Goal: Task Accomplishment & Management: Manage account settings

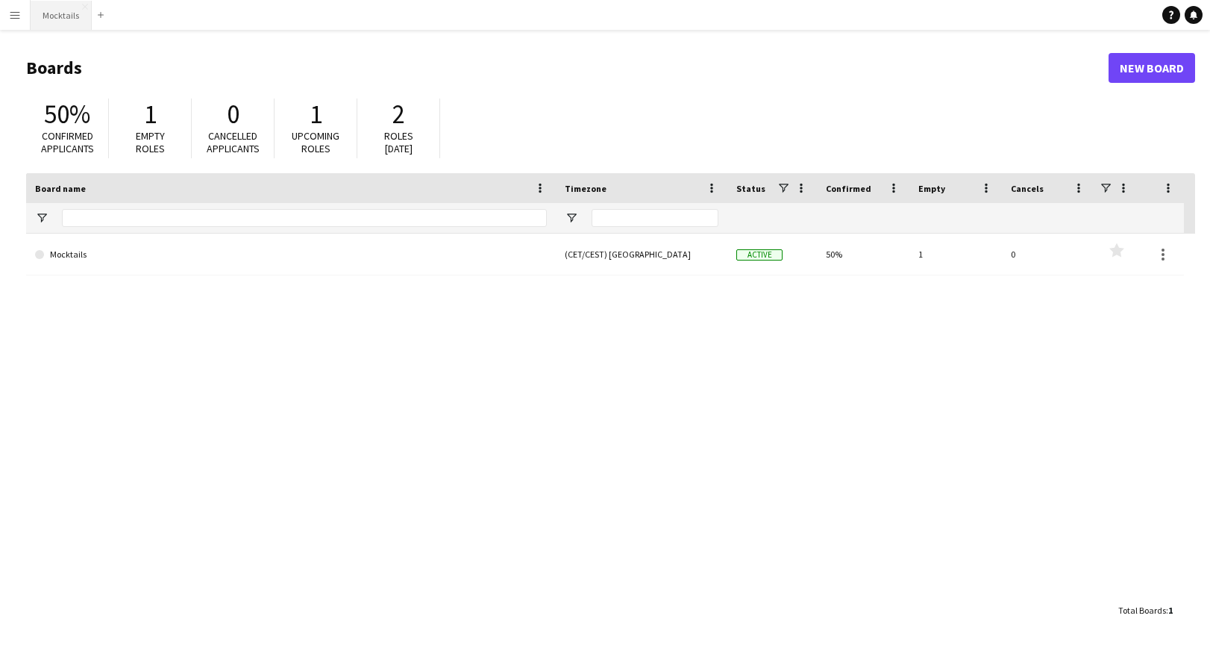
click at [56, 13] on button "Mocktails Close" at bounding box center [61, 15] width 61 height 29
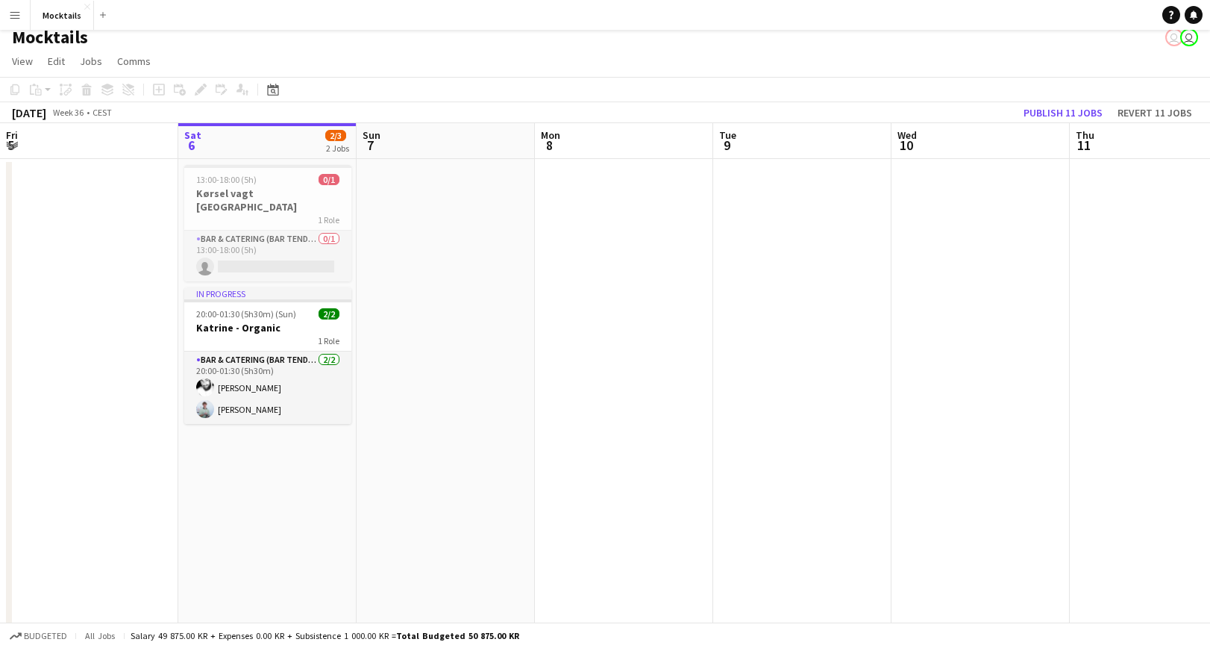
scroll to position [13, 0]
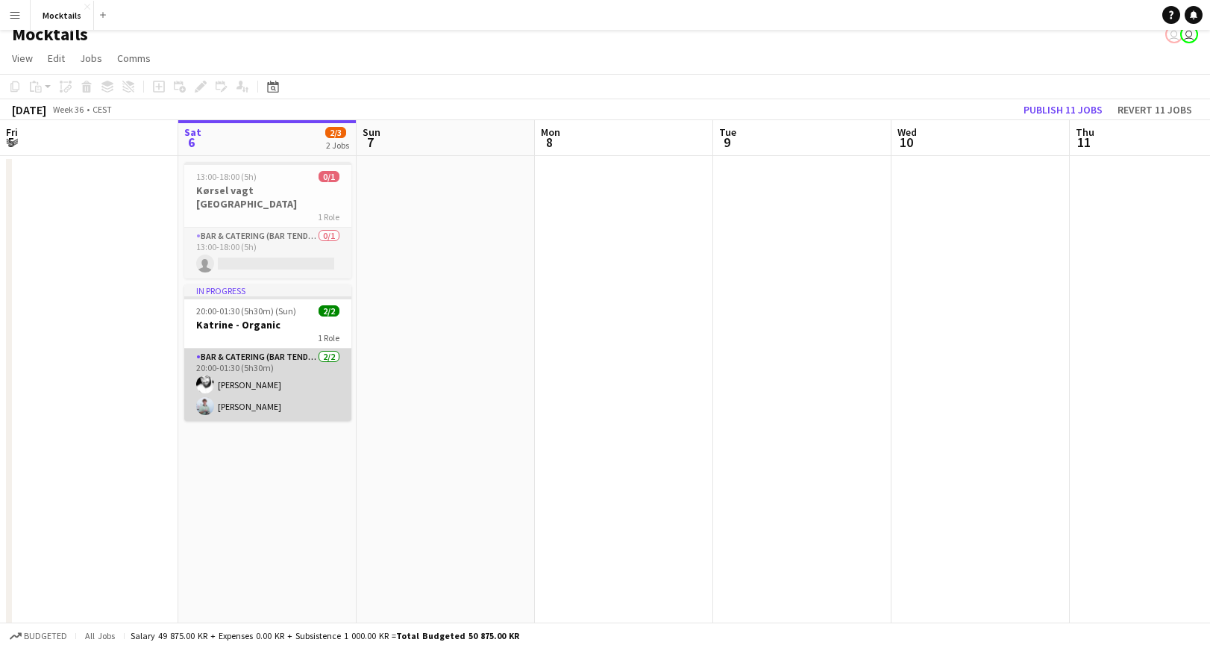
click at [277, 364] on app-card-role "Bar & Catering (Bar Tender) [DATE] 20:00-01:30 (5h30m) [PERSON_NAME] [PERSON_NA…" at bounding box center [267, 384] width 167 height 72
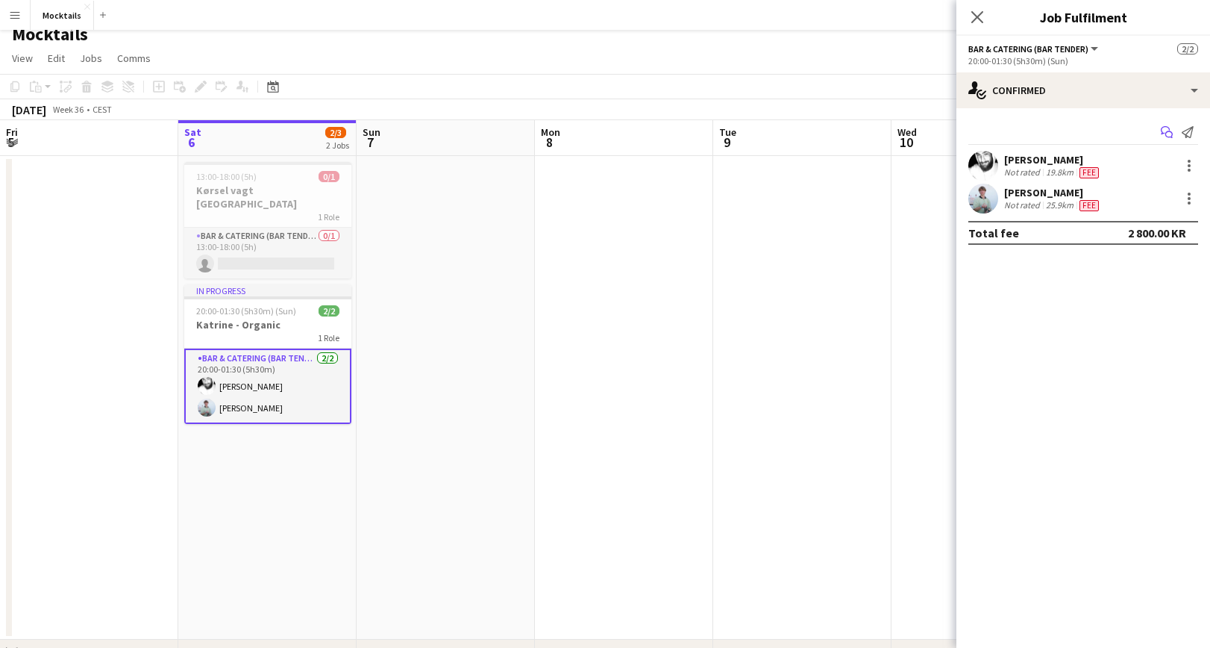
click at [1162, 130] on icon "Start chat" at bounding box center [1167, 132] width 12 height 12
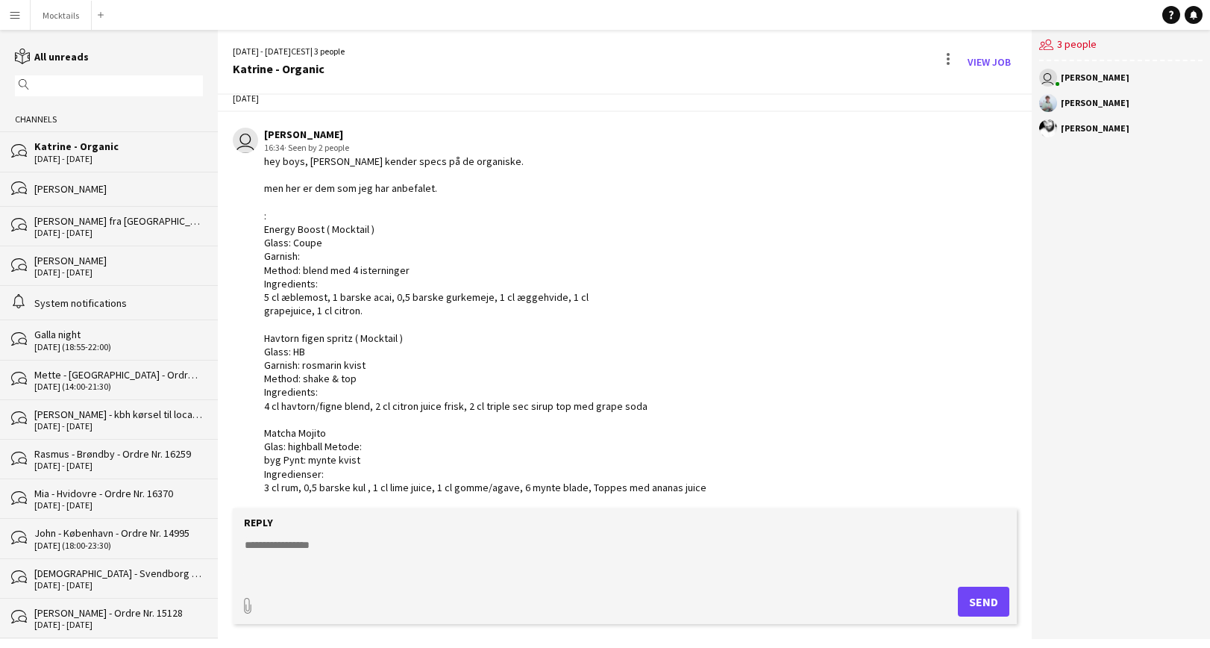
scroll to position [20, 0]
click at [55, 19] on button "Mocktails Close" at bounding box center [61, 15] width 61 height 29
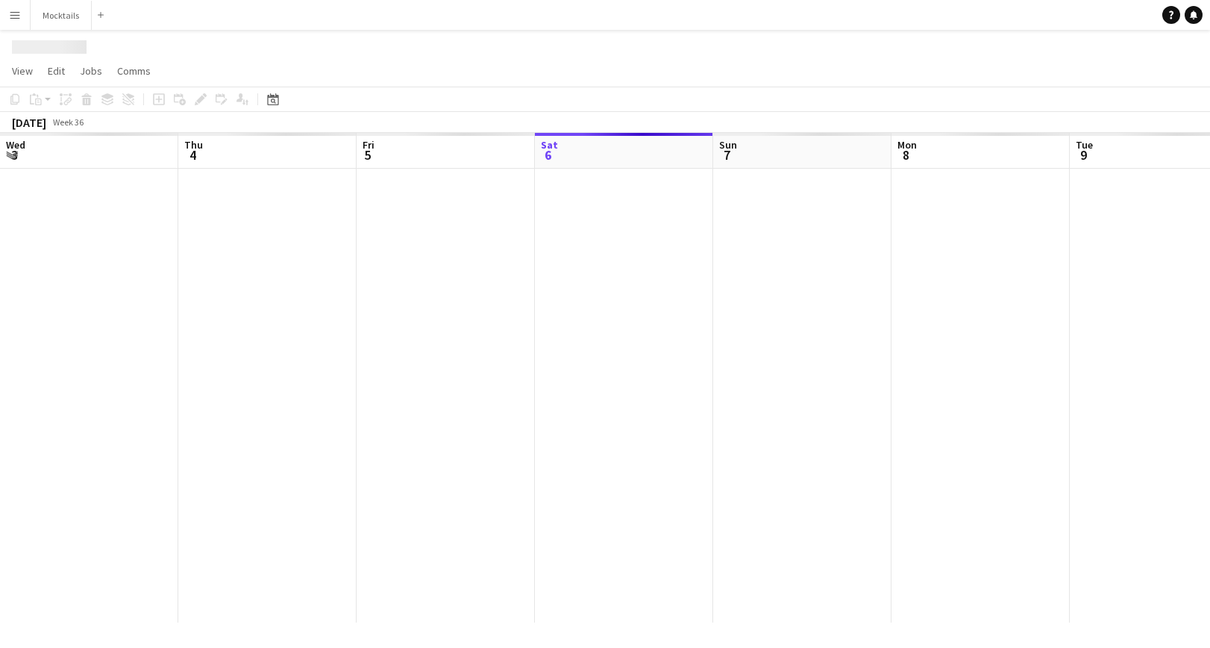
scroll to position [0, 357]
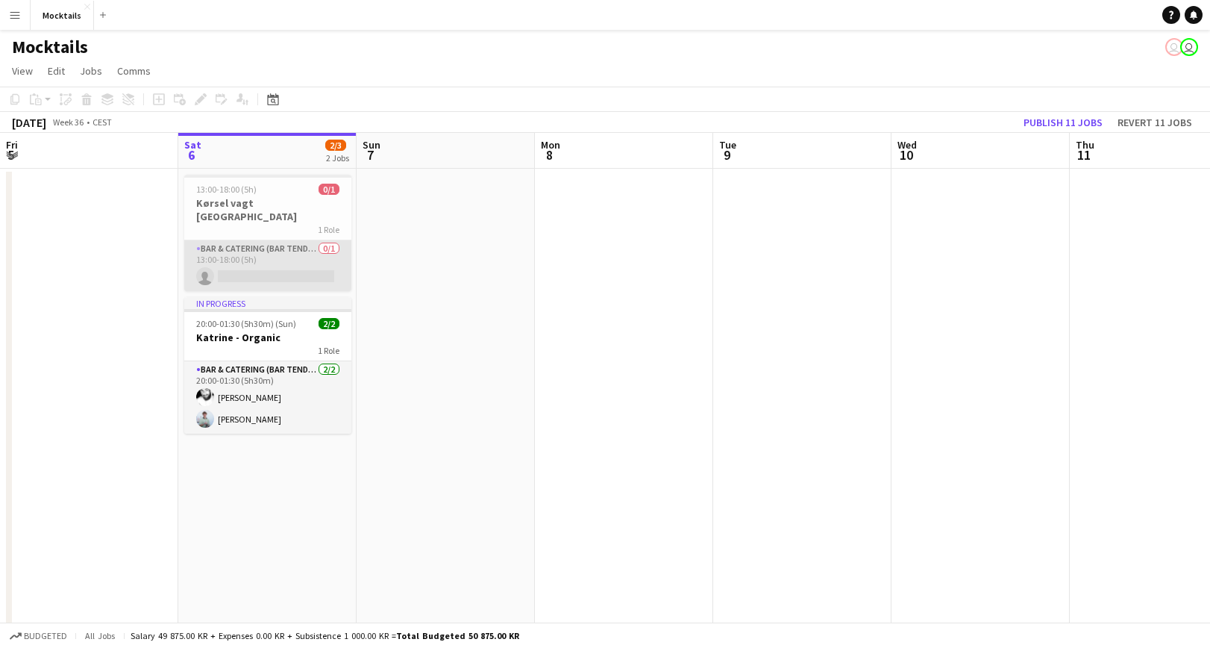
click at [274, 251] on app-card-role "Bar & Catering (Bar Tender) 0/1 13:00-18:00 (5h) single-neutral-actions" at bounding box center [267, 265] width 167 height 51
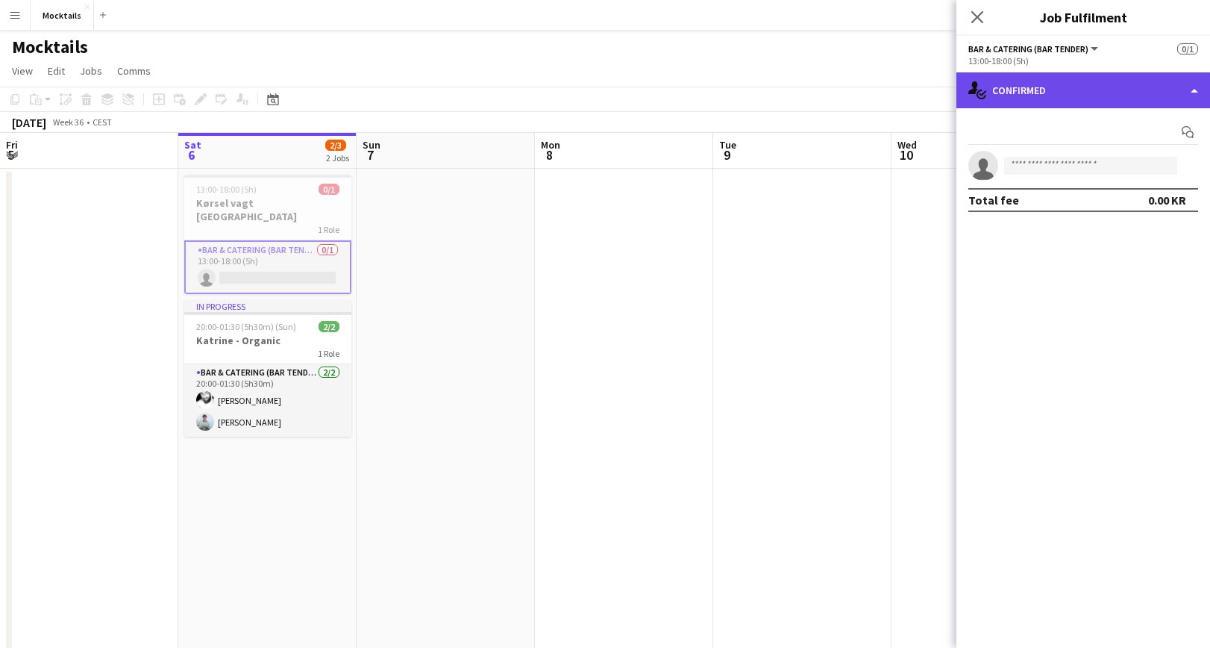
click at [1033, 87] on div "single-neutral-actions-check-2 Confirmed" at bounding box center [1084, 90] width 254 height 36
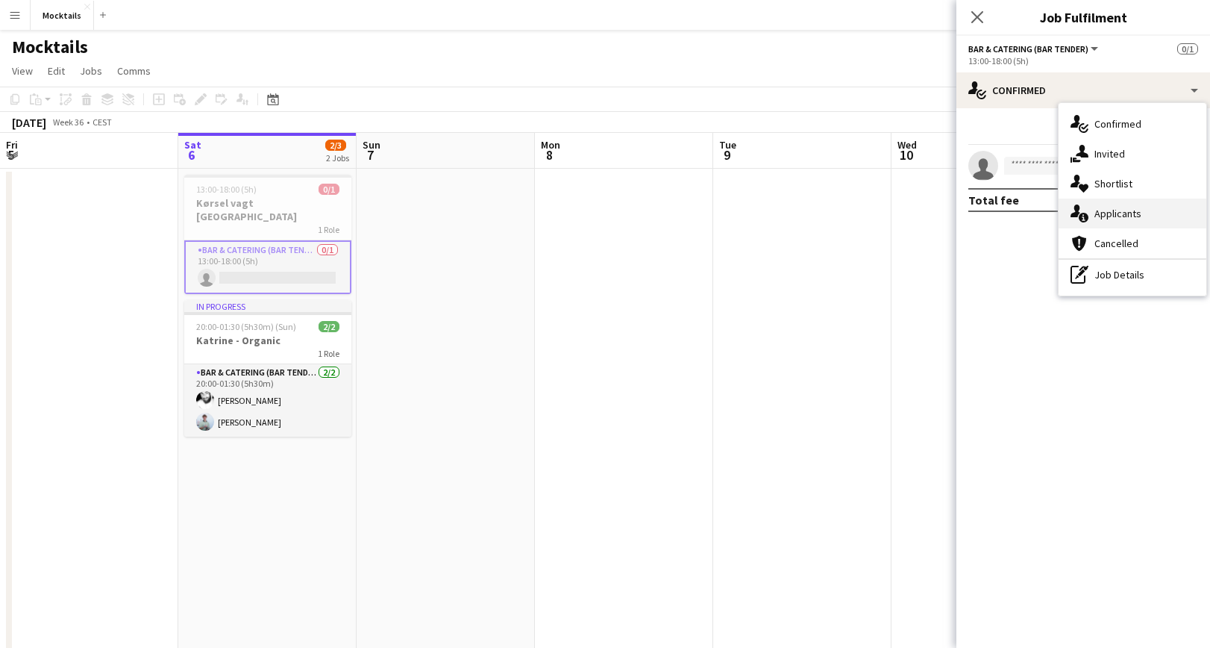
click at [1106, 210] on span "Applicants" at bounding box center [1118, 213] width 47 height 13
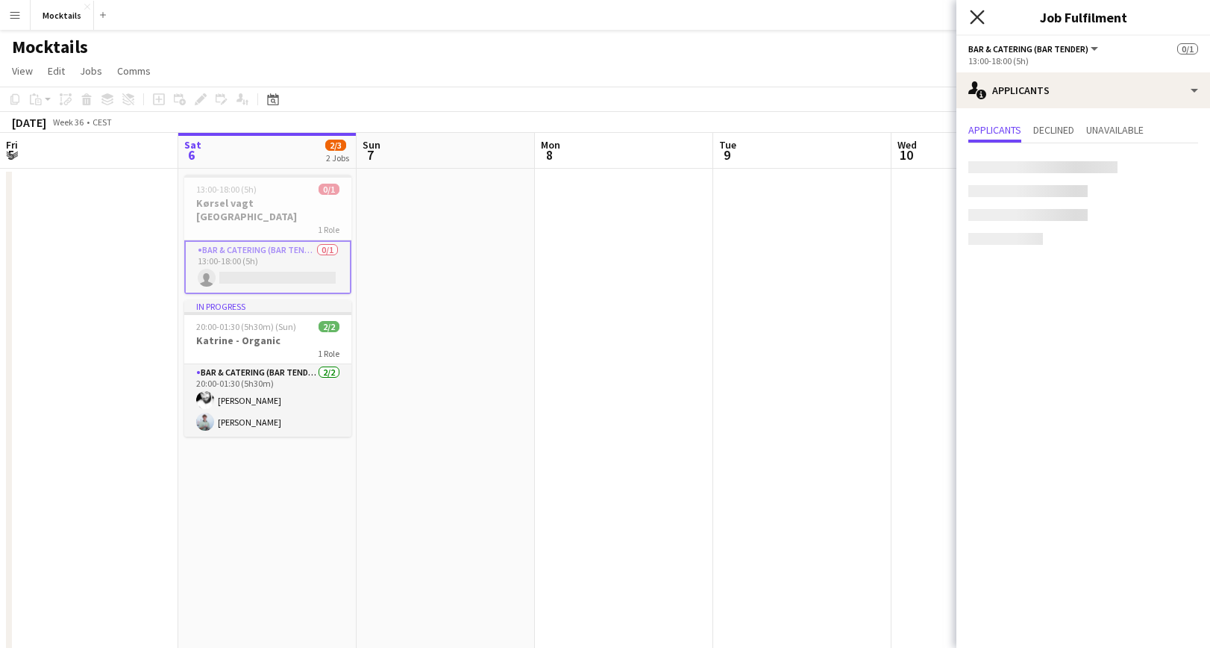
click at [976, 19] on icon at bounding box center [977, 17] width 14 height 14
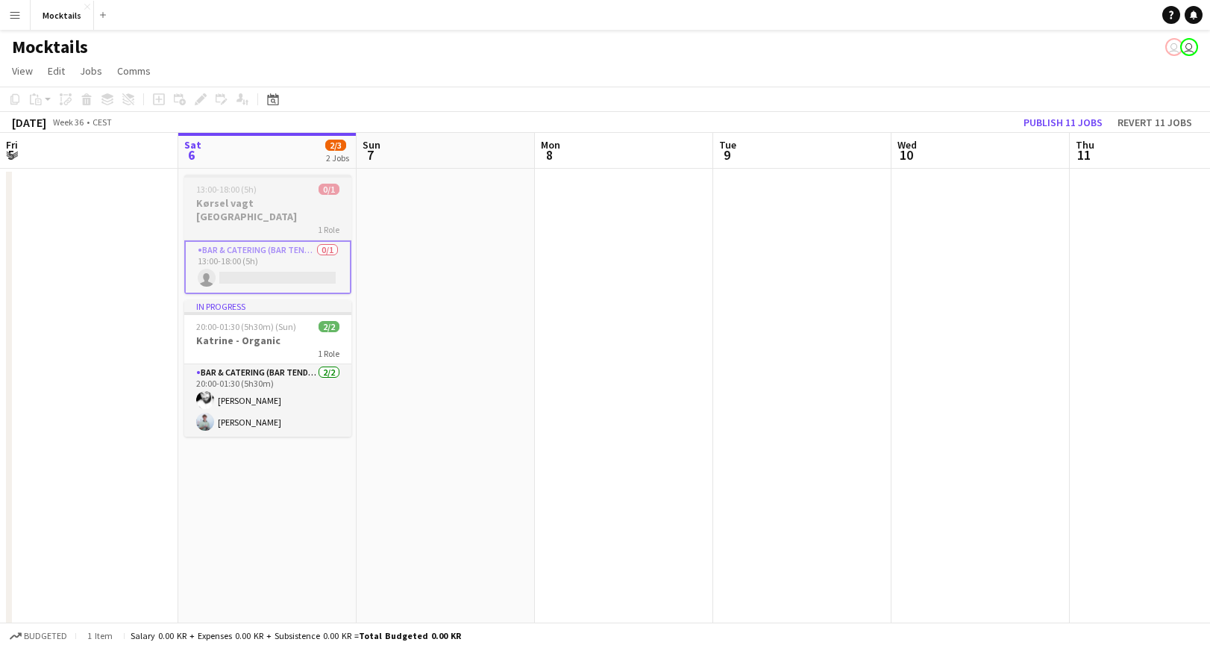
click at [271, 209] on h3 "Kørsel vagt [GEOGRAPHIC_DATA]" at bounding box center [267, 209] width 167 height 27
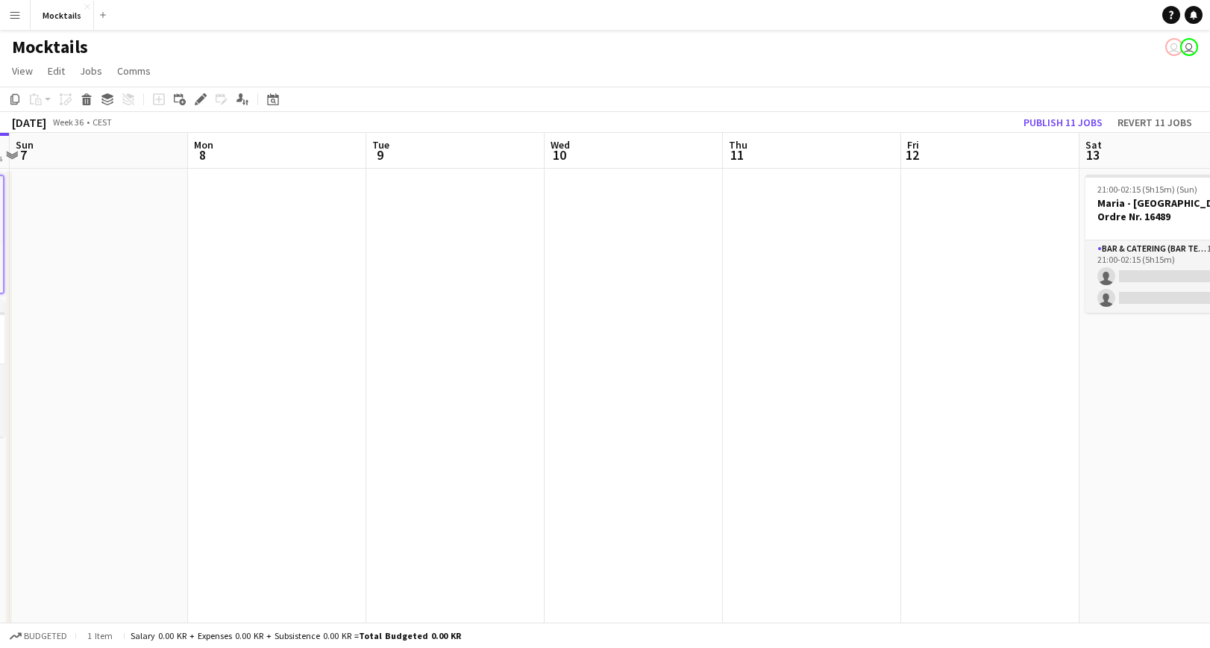
scroll to position [0, 526]
click at [986, 226] on app-date-cell at bounding box center [990, 410] width 178 height 483
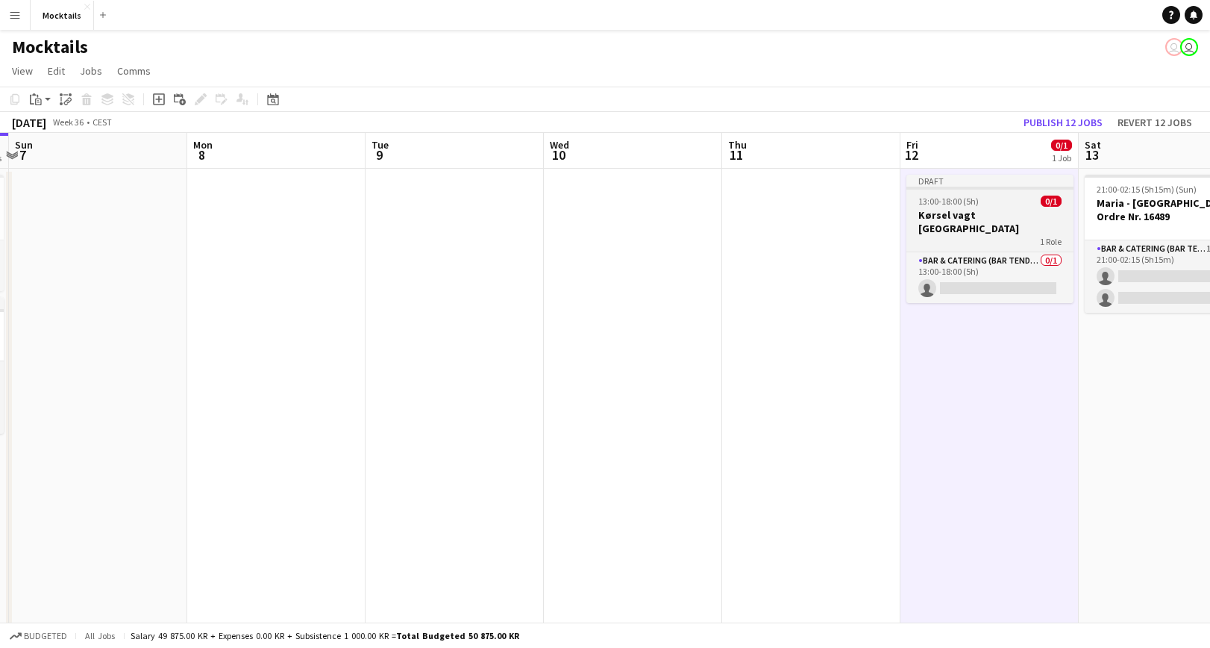
click at [949, 220] on h3 "Kørsel vagt [GEOGRAPHIC_DATA]" at bounding box center [990, 221] width 167 height 27
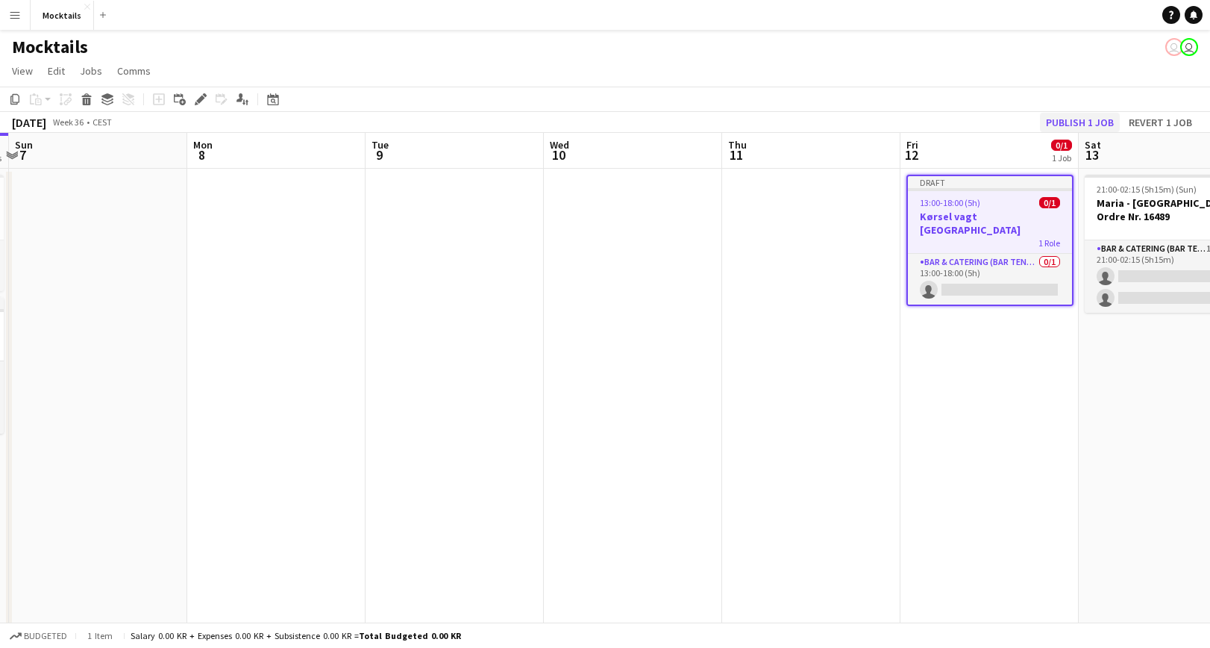
click at [1103, 120] on button "Publish 1 job" at bounding box center [1080, 122] width 80 height 19
